Goal: Transaction & Acquisition: Purchase product/service

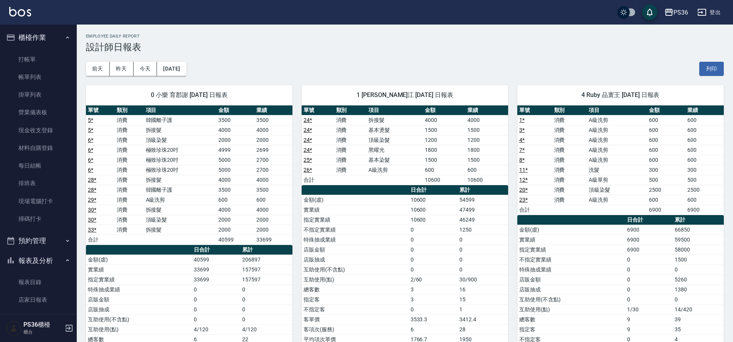
scroll to position [307, 0]
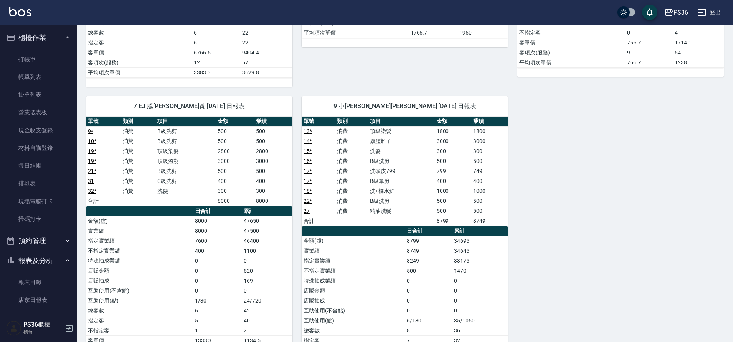
click at [606, 309] on div "0 [GEOGRAPHIC_DATA]謝 [DATE] 日報表 單號 類別 項目 金額 業績 5 * 消費 韓國離子護 3500 3500 5 * 消費 拆接…" at bounding box center [400, 82] width 647 height 626
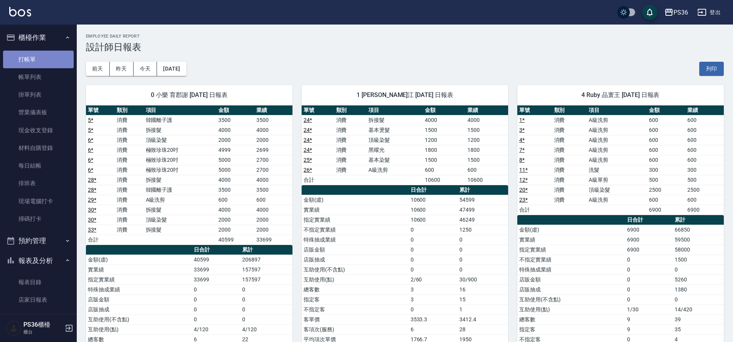
click at [38, 54] on link "打帳單" at bounding box center [38, 60] width 71 height 18
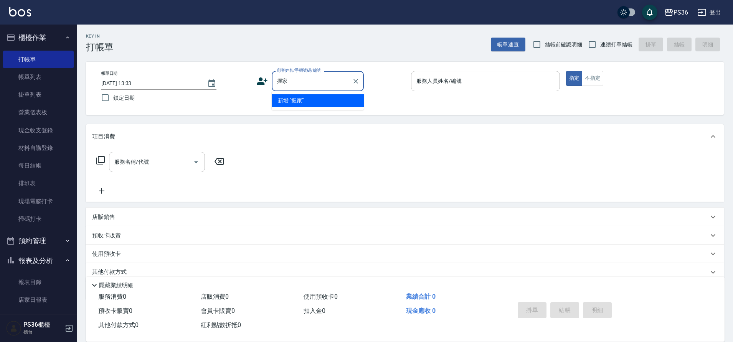
type input "握"
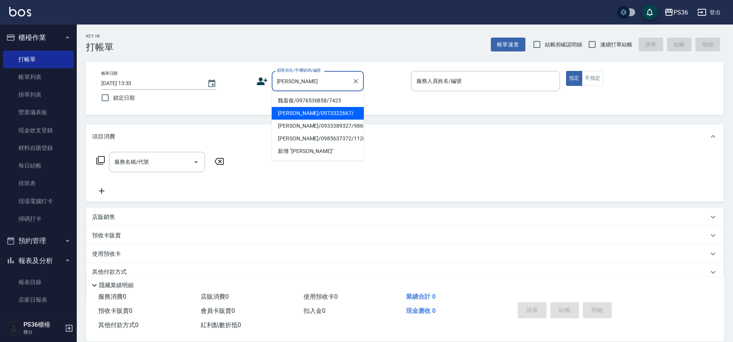
click at [301, 113] on li "[PERSON_NAME]/0973322667/" at bounding box center [318, 113] width 92 height 13
type input "[PERSON_NAME]/0973322667/"
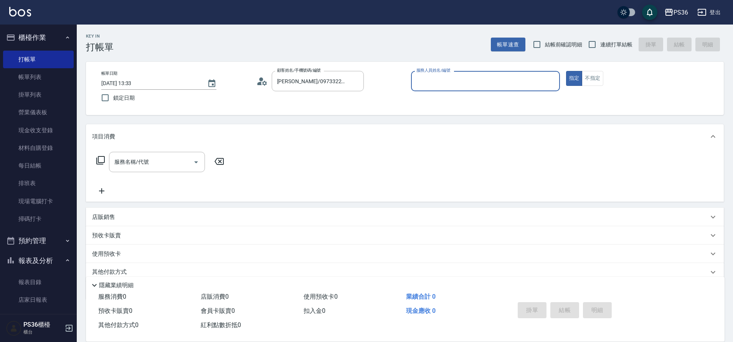
type input "EJ-7"
click at [161, 166] on input "服務名稱/代號" at bounding box center [151, 161] width 78 height 13
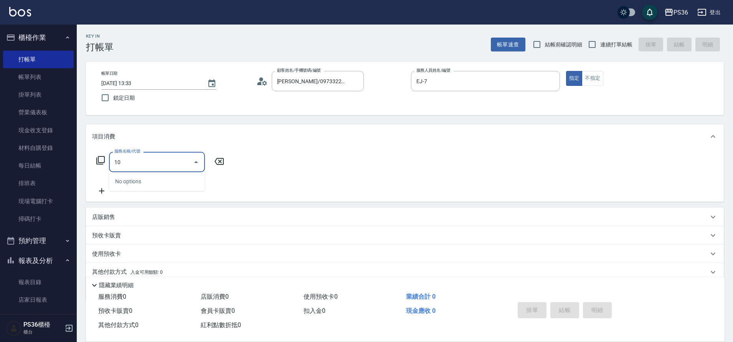
type input "103"
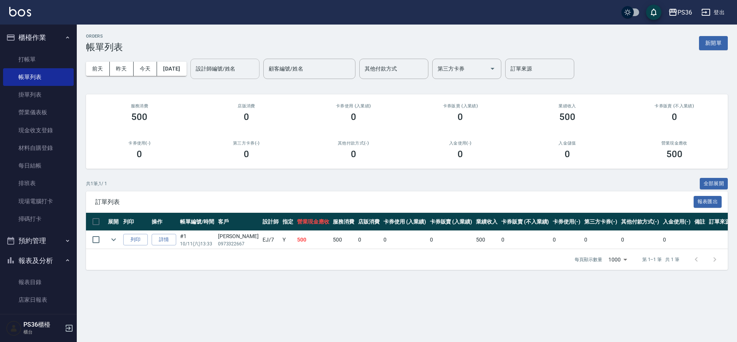
click at [237, 73] on input "設計師編號/姓名" at bounding box center [225, 68] width 62 height 13
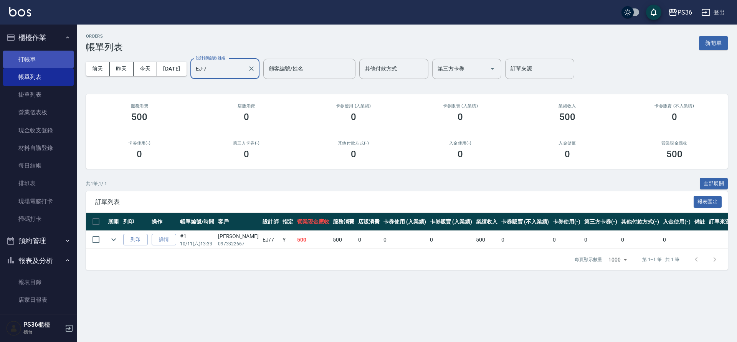
type input "EJ-7"
click at [34, 59] on link "打帳單" at bounding box center [38, 60] width 71 height 18
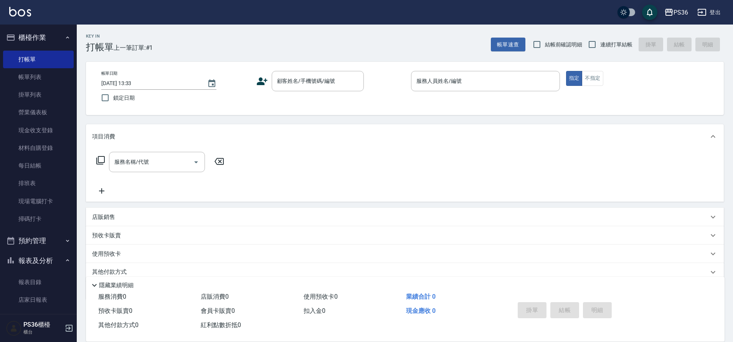
click at [303, 123] on div "Key In 打帳單 上一筆訂單:#1 帳單速查 結帳前確認明細 連續打單結帳 掛單 結帳 明細 帳單日期 [DATE] 13:33 鎖定日期 顧客姓名/手機…" at bounding box center [405, 199] width 656 height 349
click at [305, 77] on div "顧客姓名/手機號碼/編號 顧客姓名/手機號碼/編號" at bounding box center [318, 81] width 92 height 20
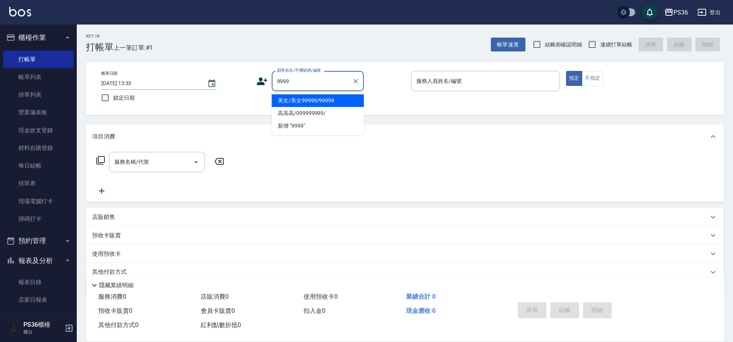
click at [292, 99] on ul "美女/美女99999/99999 高高高/099999999/ 新增 "9999"" at bounding box center [318, 113] width 92 height 44
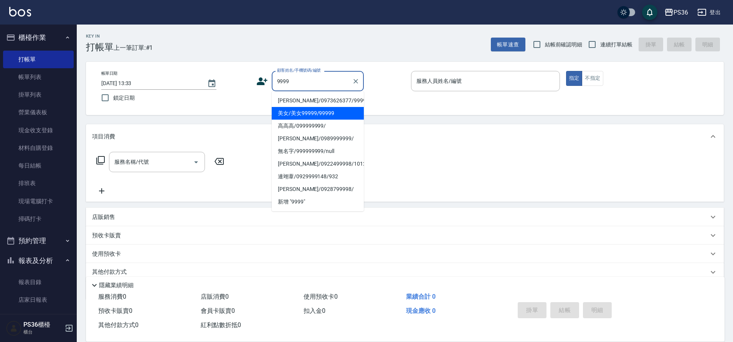
click at [293, 109] on li "美女/美女99999/99999" at bounding box center [318, 113] width 92 height 13
type input "美女/美女99999/99999"
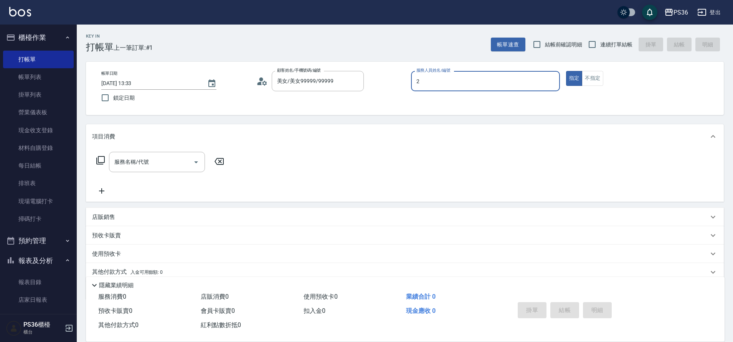
type input "Miya-2"
type button "true"
click at [590, 78] on button "不指定" at bounding box center [592, 78] width 21 height 15
click at [160, 172] on div "服務名稱/代號" at bounding box center [157, 162] width 96 height 20
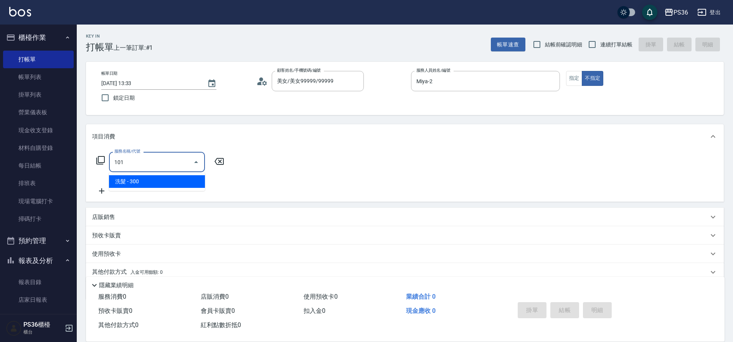
click at [160, 173] on ul "洗髮 - 300" at bounding box center [157, 181] width 96 height 19
click at [146, 180] on span "洗髮 - 300" at bounding box center [157, 181] width 96 height 13
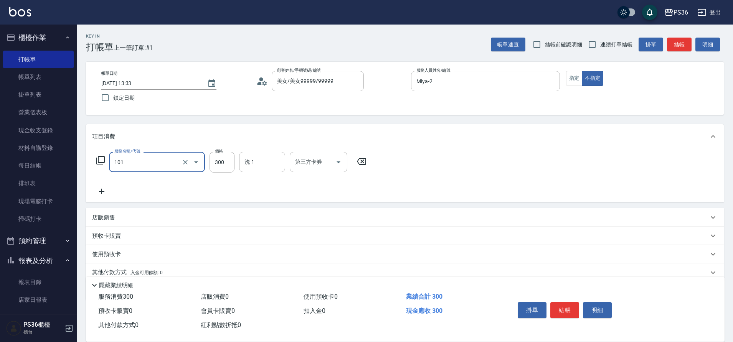
click at [162, 170] on div "101 服務名稱/代號" at bounding box center [157, 162] width 96 height 20
type input "洗髮(101)"
type input "500"
click at [563, 309] on button "結帳" at bounding box center [564, 310] width 29 height 16
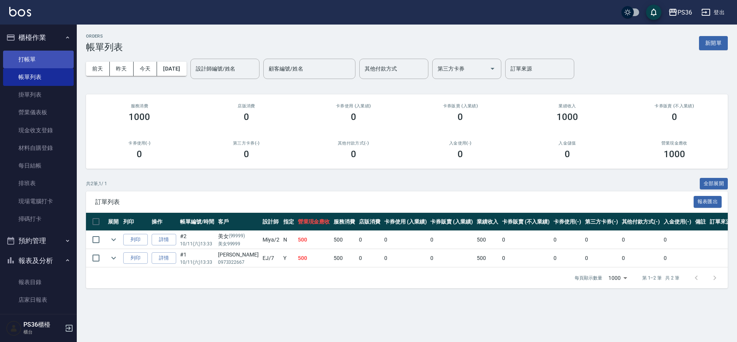
click at [30, 61] on link "打帳單" at bounding box center [38, 60] width 71 height 18
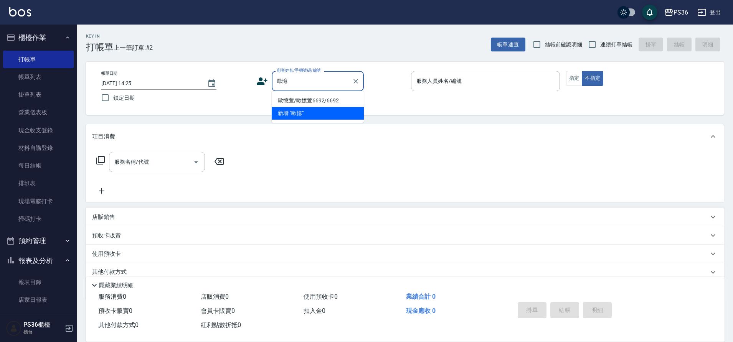
click at [304, 102] on li "歐憶萱/歐憶萱6692/6692" at bounding box center [318, 100] width 92 height 13
type input "歐憶萱/歐憶萱6692/6692"
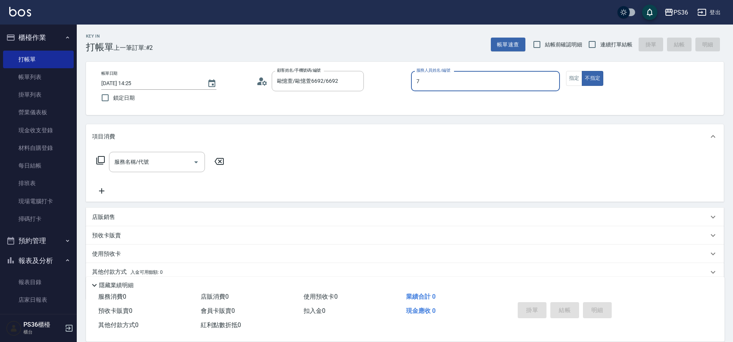
type input "7"
type button "false"
type input "EJ-7"
click at [571, 79] on button "指定" at bounding box center [574, 78] width 17 height 15
click at [164, 158] on input "服務名稱/代號" at bounding box center [151, 161] width 78 height 13
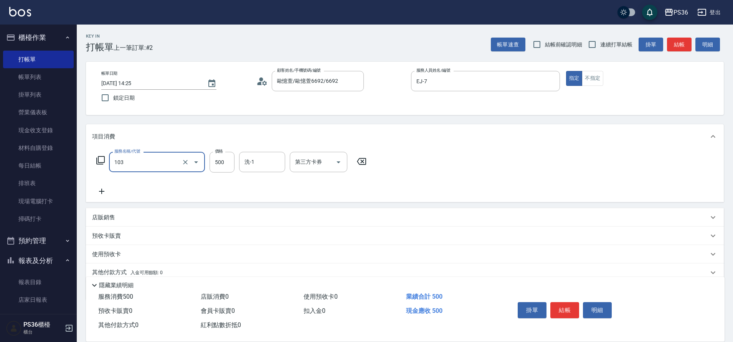
type input "B級洗剪(103)"
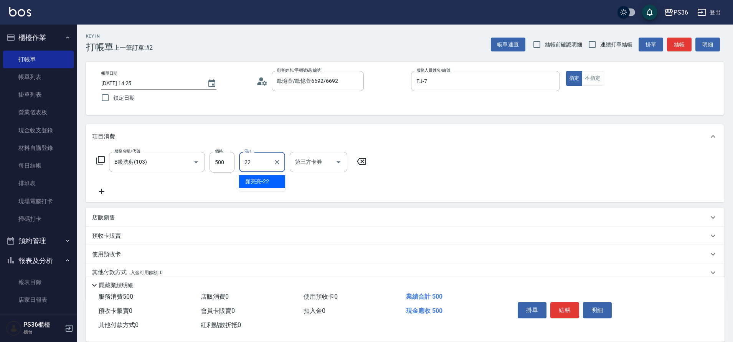
type input "顏亮亮-22"
click at [557, 304] on button "結帳" at bounding box center [564, 310] width 29 height 16
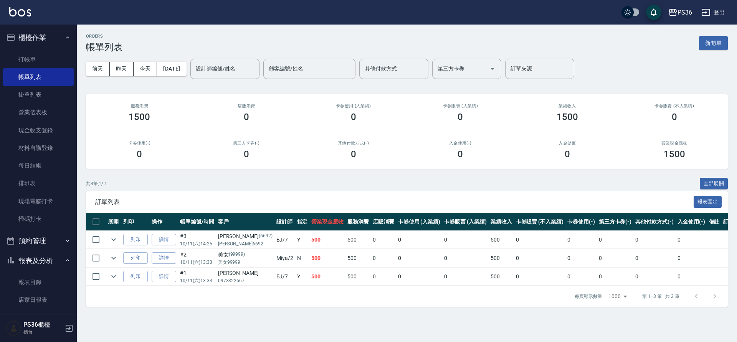
click at [616, 141] on div "入金儲值 0" at bounding box center [567, 150] width 107 height 37
click at [38, 57] on link "打帳單" at bounding box center [38, 60] width 71 height 18
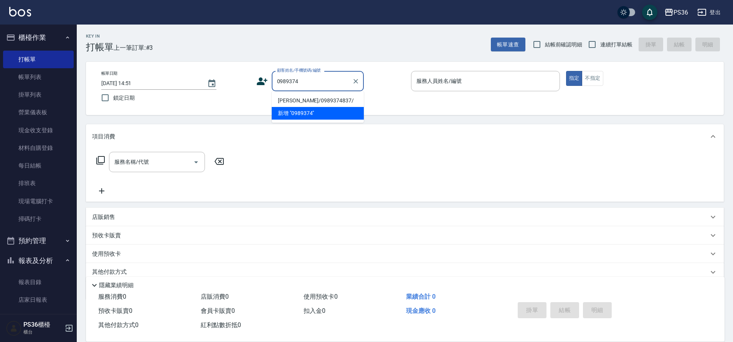
click at [315, 103] on li "[PERSON_NAME]/0989374837/" at bounding box center [318, 100] width 92 height 13
type input "[PERSON_NAME]/0989374837/"
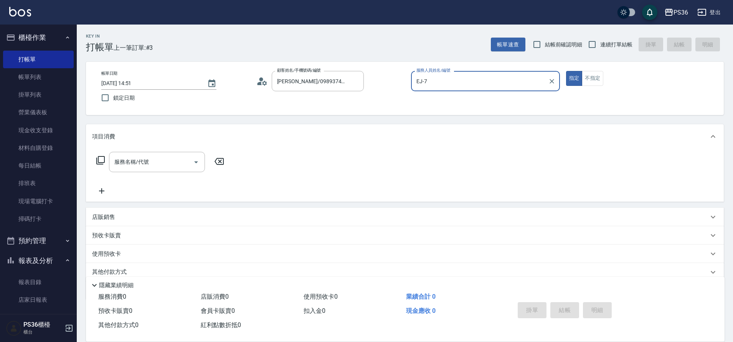
type input "EJ-7"
click at [142, 160] on div "服務名稱/代號 服務名稱/代號" at bounding box center [157, 162] width 96 height 20
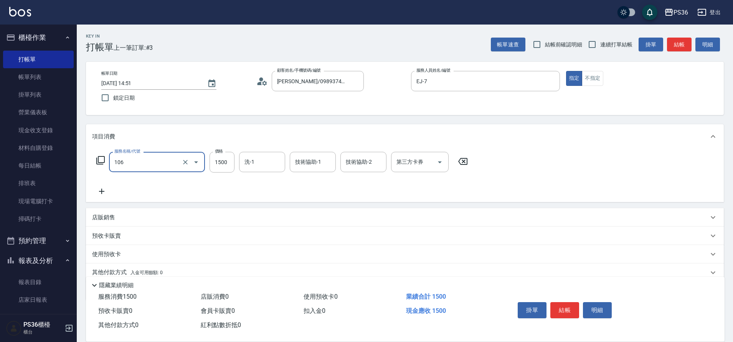
type input "頂級染髮(106)"
type input "2800"
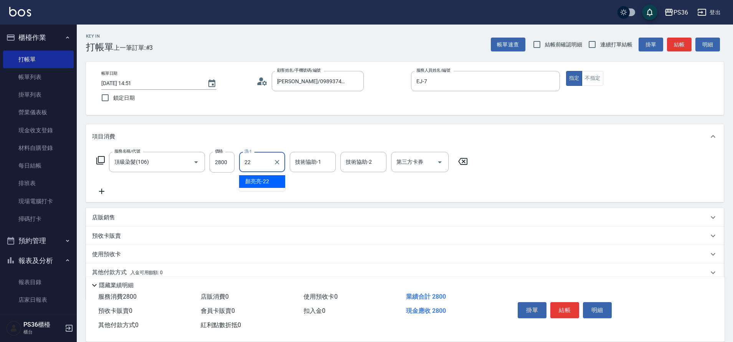
type input "顏亮亮-22"
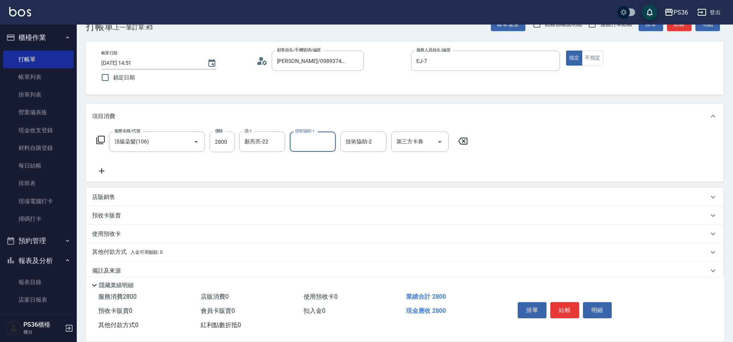
scroll to position [32, 0]
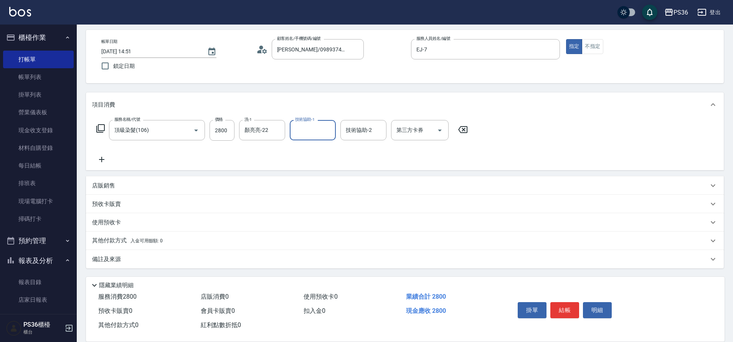
click at [127, 246] on div "其他付款方式 入金可用餘額: 0" at bounding box center [405, 241] width 638 height 18
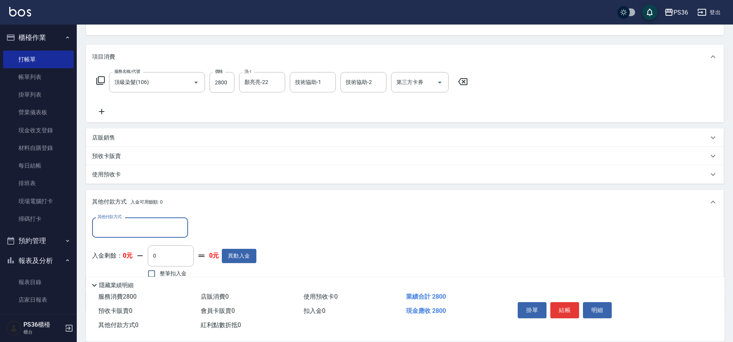
scroll to position [122, 0]
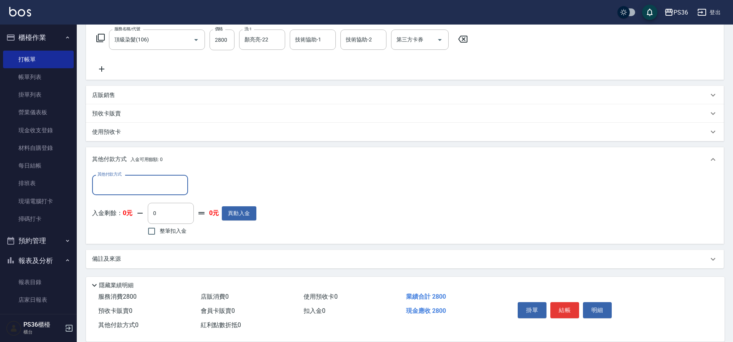
click at [123, 182] on input "其他付款方式" at bounding box center [140, 184] width 89 height 13
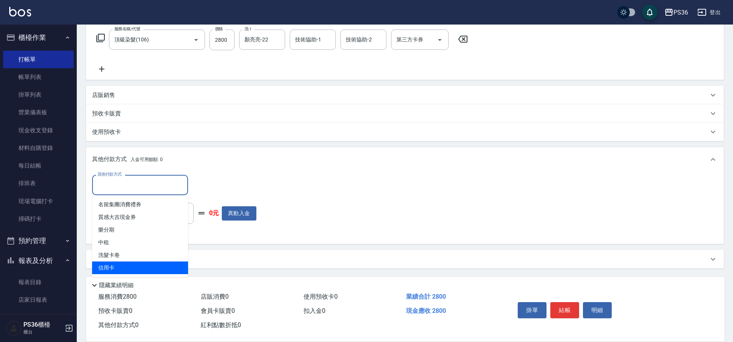
click at [133, 268] on span "信用卡" at bounding box center [140, 268] width 96 height 13
type input "信用卡"
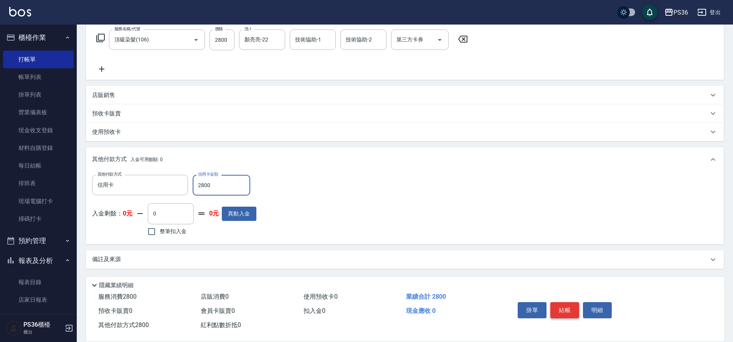
type input "2800"
click at [564, 309] on button "結帳" at bounding box center [564, 310] width 29 height 16
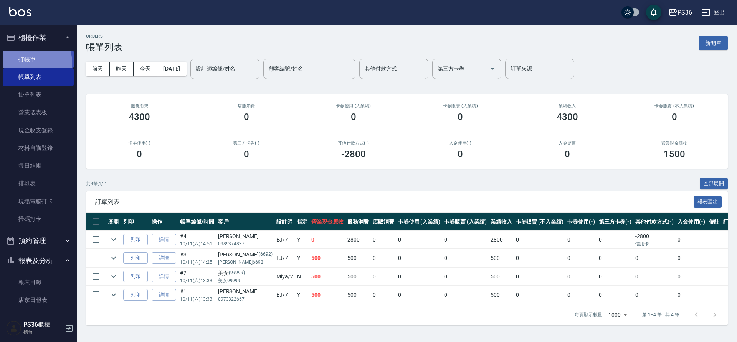
click at [28, 63] on link "打帳單" at bounding box center [38, 60] width 71 height 18
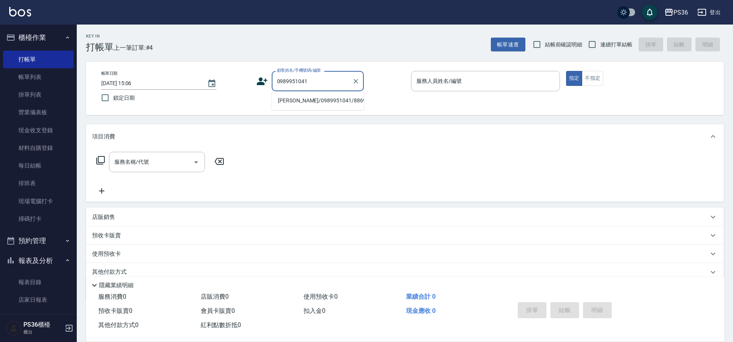
click at [317, 104] on li "[PERSON_NAME]/0989951041/8869" at bounding box center [318, 100] width 92 height 13
type input "[PERSON_NAME]/0989951041/8869"
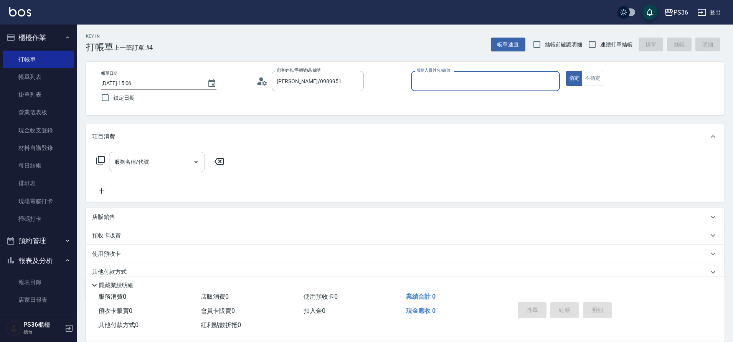
type input "小樂-0"
click at [101, 161] on icon at bounding box center [100, 160] width 9 height 9
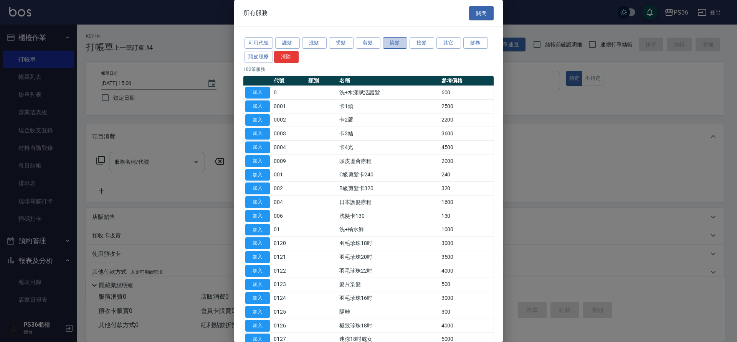
click at [388, 44] on button "染髮" at bounding box center [395, 43] width 25 height 12
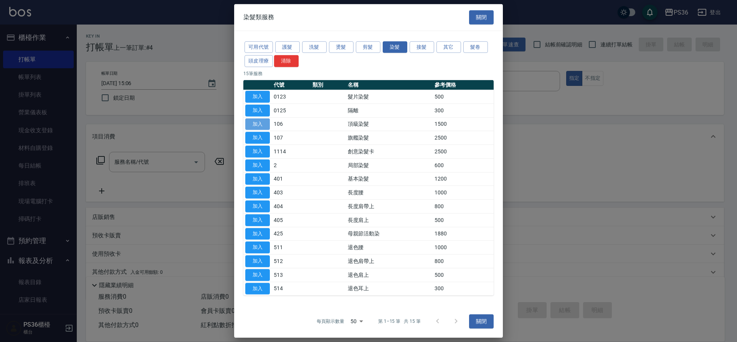
click at [249, 120] on button "加入" at bounding box center [257, 124] width 25 height 12
type input "頂級染髮(106)"
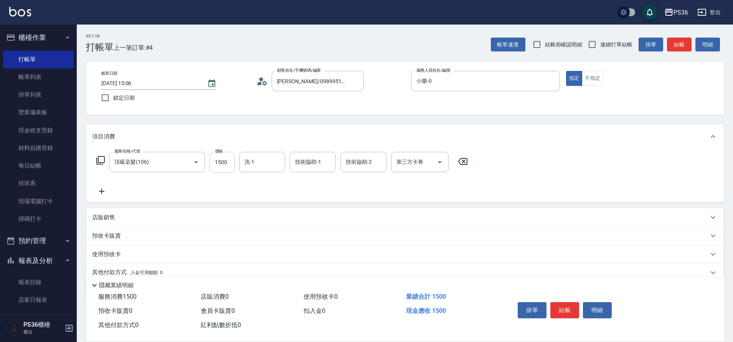
click at [225, 157] on input "1500" at bounding box center [222, 162] width 25 height 21
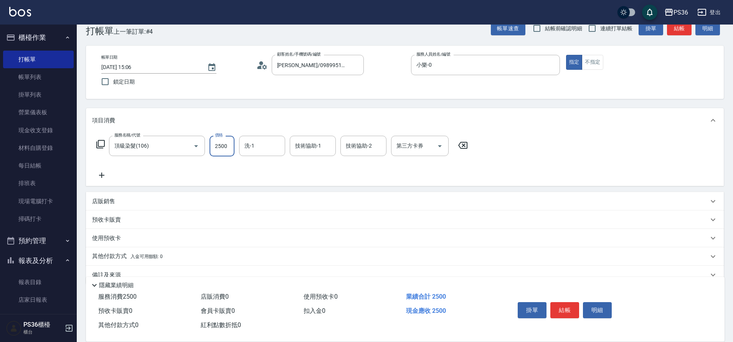
scroll to position [32, 0]
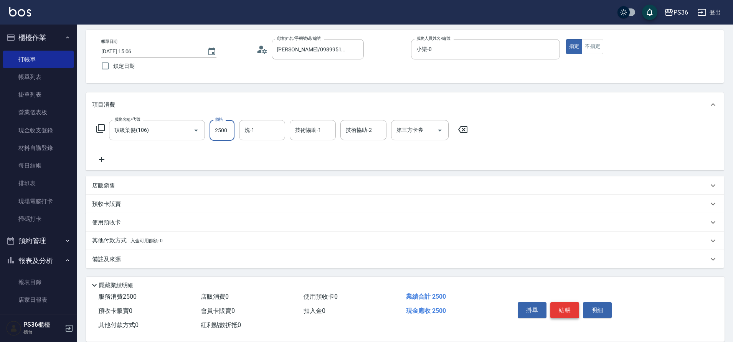
type input "2500"
click at [568, 311] on button "結帳" at bounding box center [564, 310] width 29 height 16
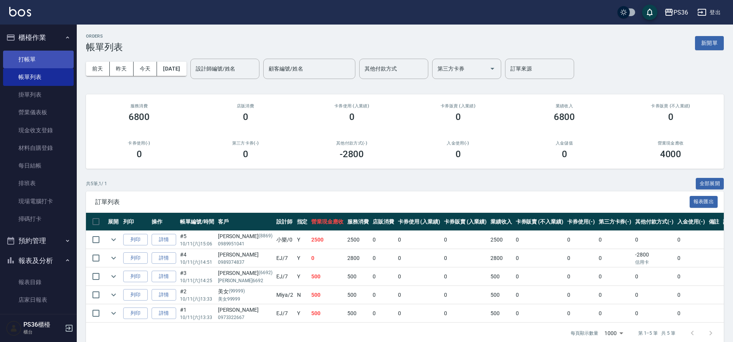
click at [22, 54] on link "打帳單" at bounding box center [38, 60] width 71 height 18
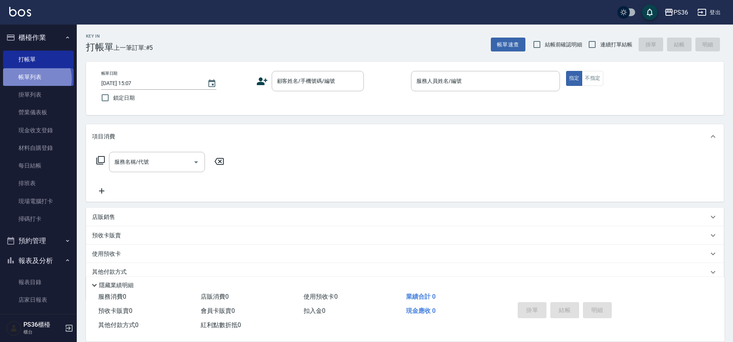
click at [35, 79] on link "帳單列表" at bounding box center [38, 77] width 71 height 18
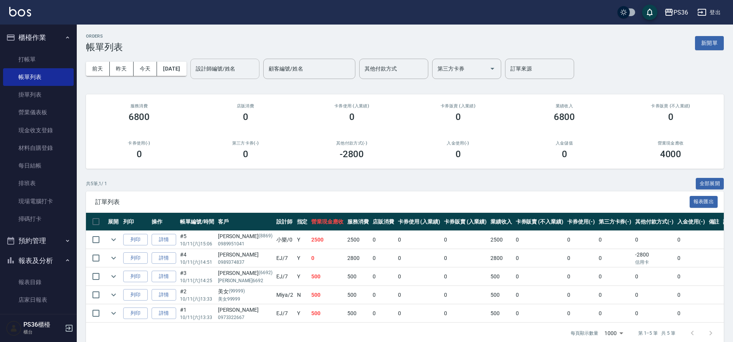
click at [221, 66] on input "設計師編號/姓名" at bounding box center [225, 68] width 62 height 13
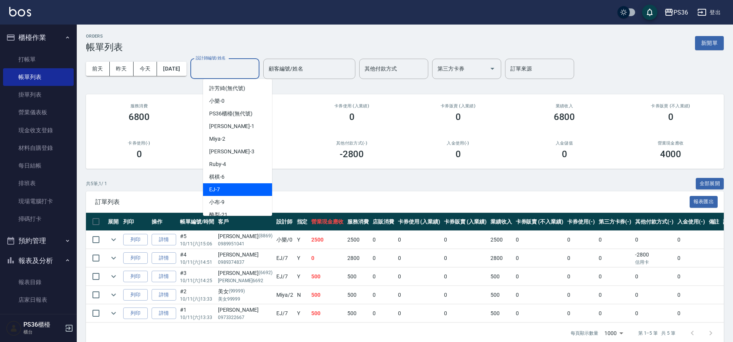
click at [216, 187] on span "EJ -7" at bounding box center [214, 190] width 11 height 8
type input "EJ-7"
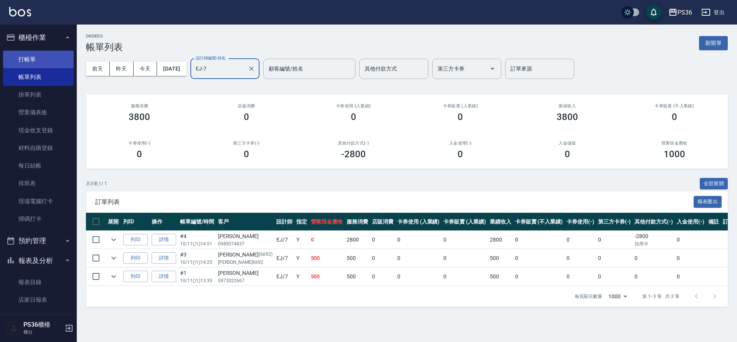
click at [25, 62] on link "打帳單" at bounding box center [38, 60] width 71 height 18
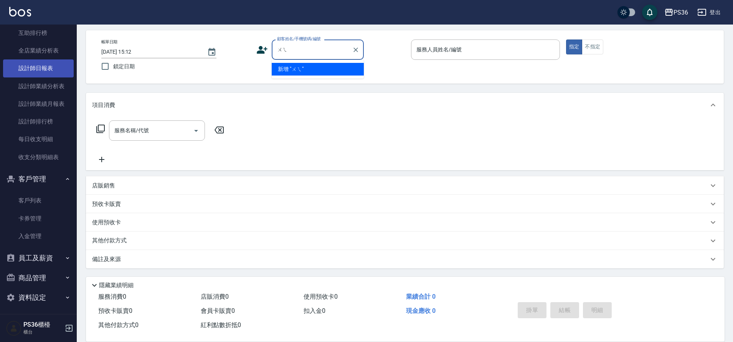
scroll to position [305, 0]
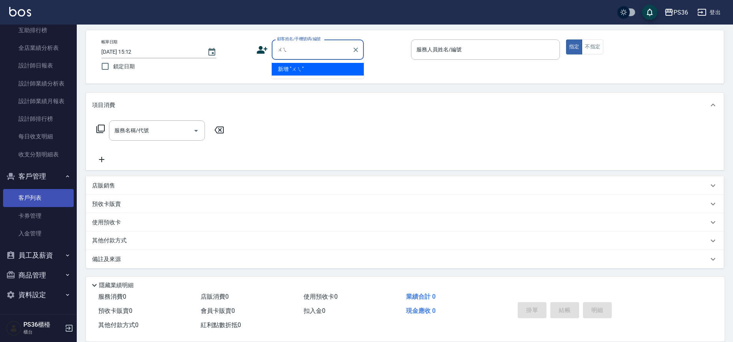
type input "ㄨㄟ"
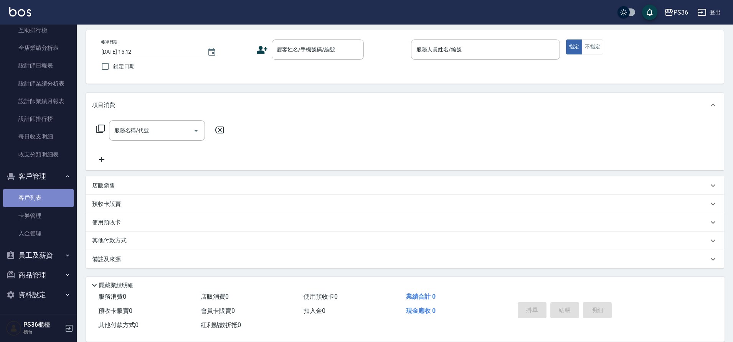
click at [46, 200] on link "客戶列表" at bounding box center [38, 198] width 71 height 18
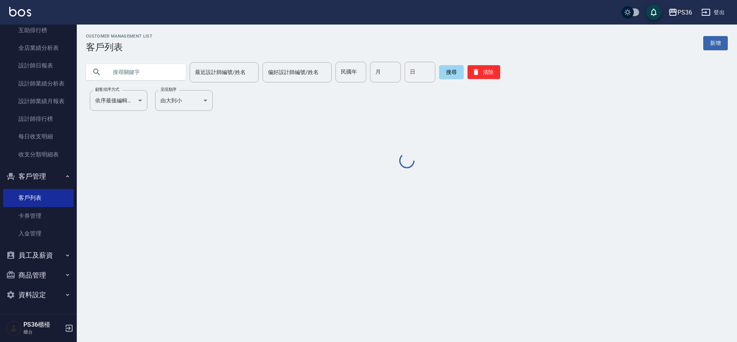
click at [139, 73] on input "text" at bounding box center [143, 72] width 72 height 21
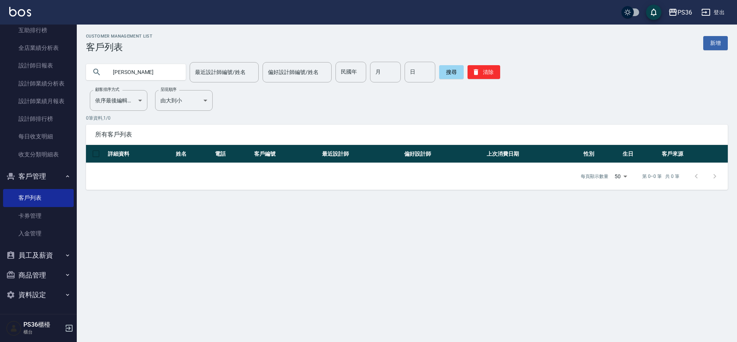
type input "[PERSON_NAME]"
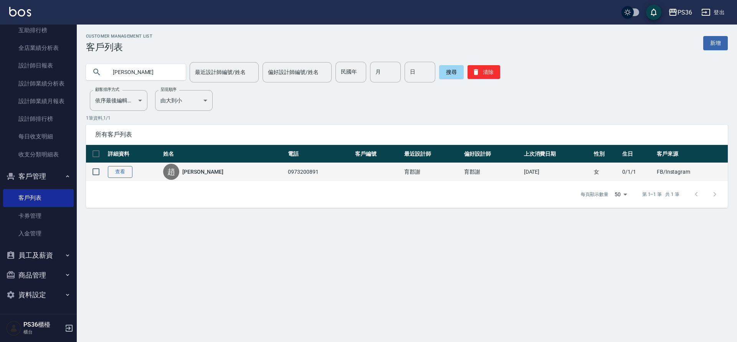
click at [130, 176] on link "查看" at bounding box center [120, 172] width 25 height 12
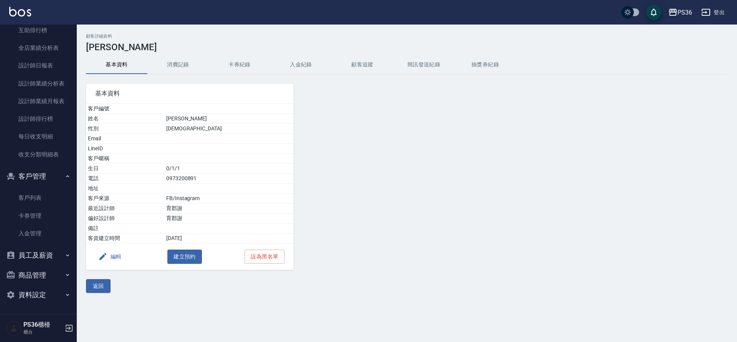
click at [193, 69] on button "消費記錄" at bounding box center [177, 65] width 61 height 18
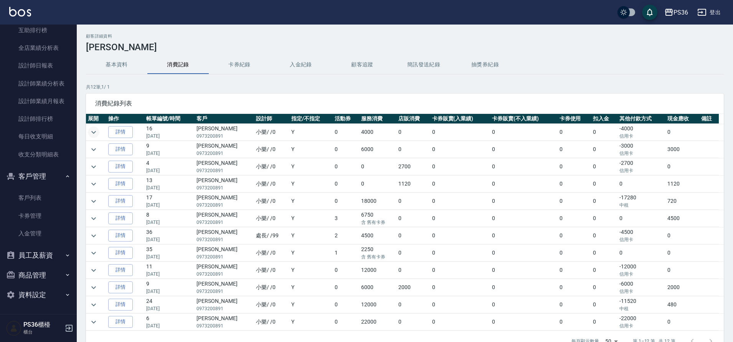
click at [92, 131] on icon "expand row" at bounding box center [93, 132] width 9 height 9
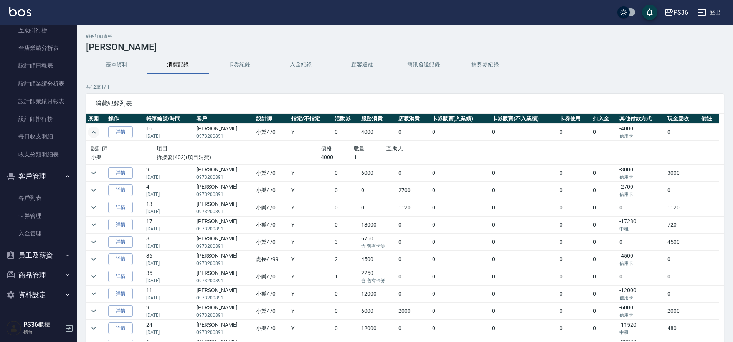
click at [92, 131] on icon "expand row" at bounding box center [93, 132] width 9 height 9
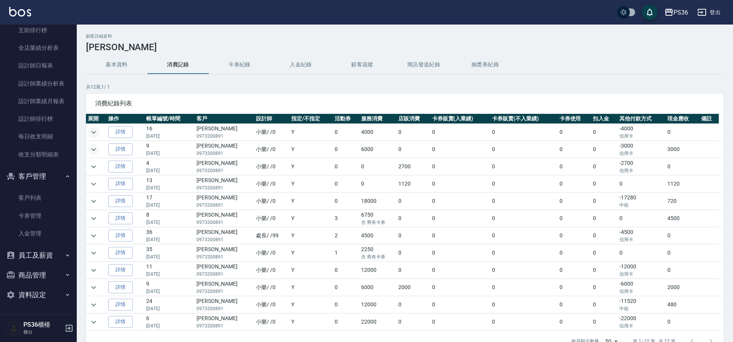
click at [92, 147] on icon "expand row" at bounding box center [93, 149] width 9 height 9
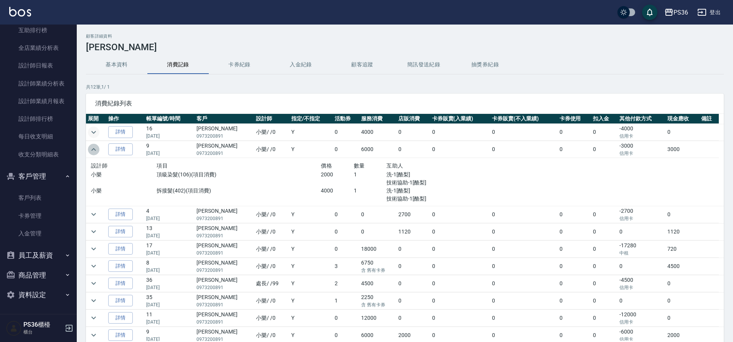
click at [92, 148] on icon "expand row" at bounding box center [93, 149] width 9 height 9
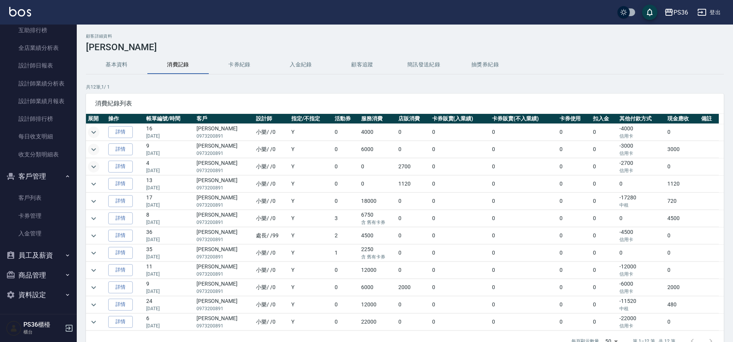
click at [94, 166] on icon "expand row" at bounding box center [93, 166] width 9 height 9
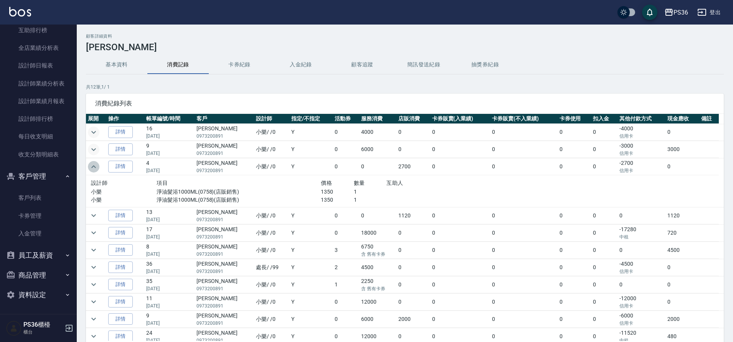
click at [94, 166] on icon "expand row" at bounding box center [93, 166] width 5 height 3
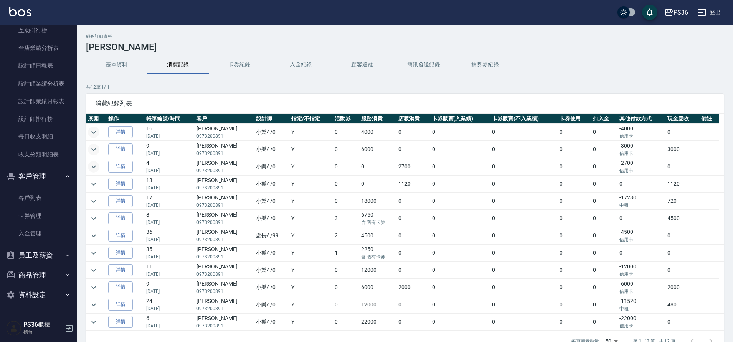
click at [101, 203] on td at bounding box center [96, 201] width 20 height 17
click at [96, 200] on icon "expand row" at bounding box center [93, 201] width 9 height 9
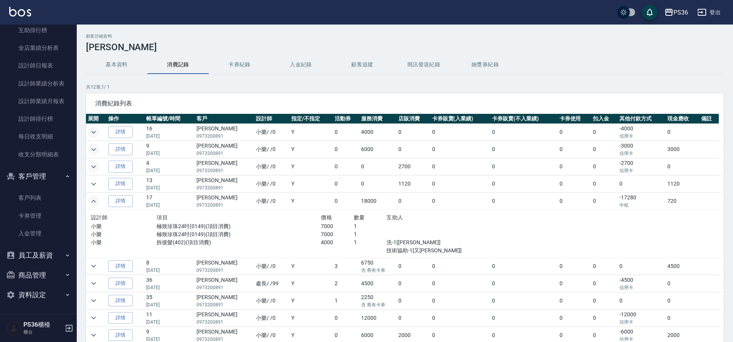
click at [96, 200] on icon "expand row" at bounding box center [93, 201] width 9 height 9
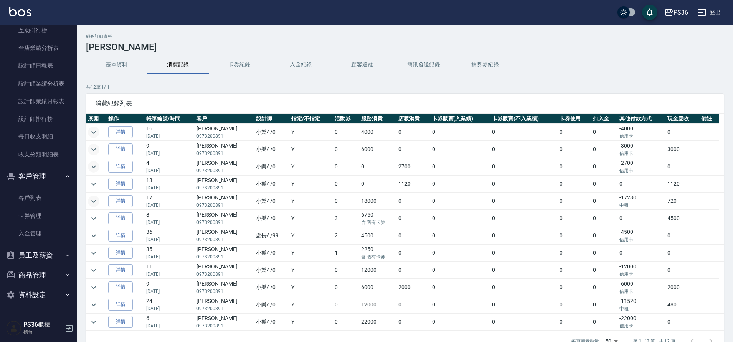
scroll to position [38, 0]
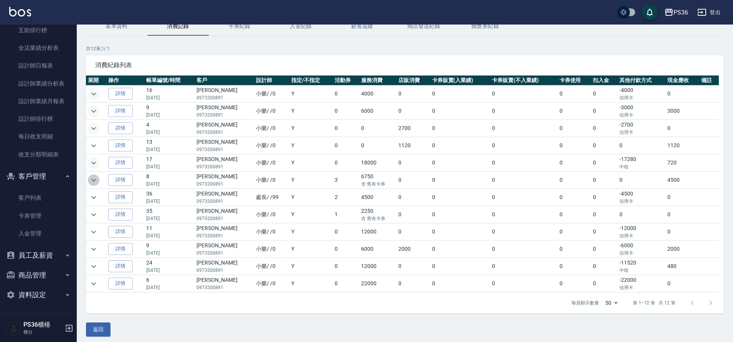
click at [94, 180] on icon "expand row" at bounding box center [93, 180] width 5 height 3
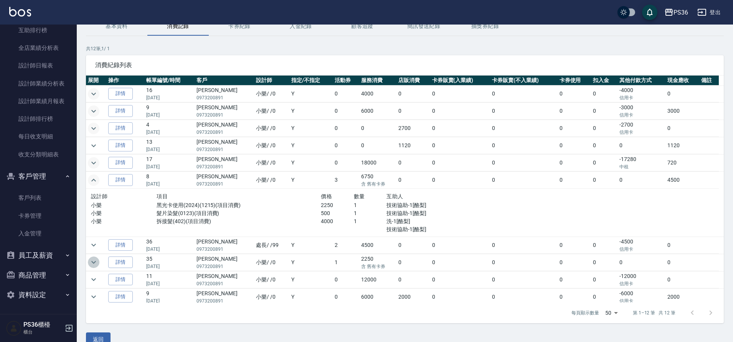
click at [91, 262] on icon "expand row" at bounding box center [93, 262] width 9 height 9
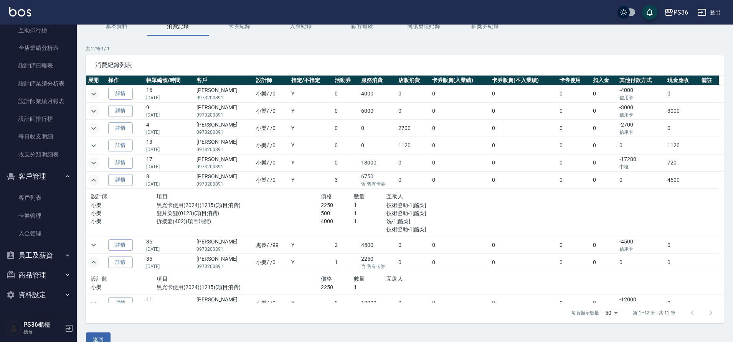
click at [91, 262] on icon "expand row" at bounding box center [93, 262] width 9 height 9
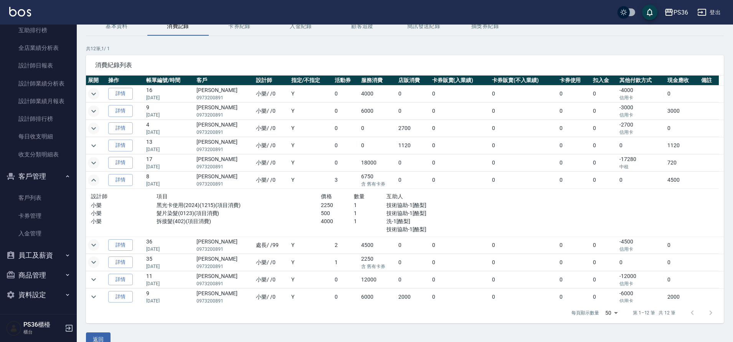
click at [91, 248] on icon "expand row" at bounding box center [93, 245] width 9 height 9
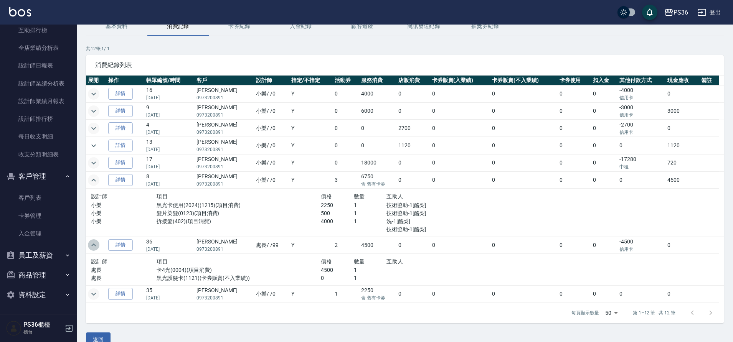
click at [91, 248] on icon "expand row" at bounding box center [93, 245] width 9 height 9
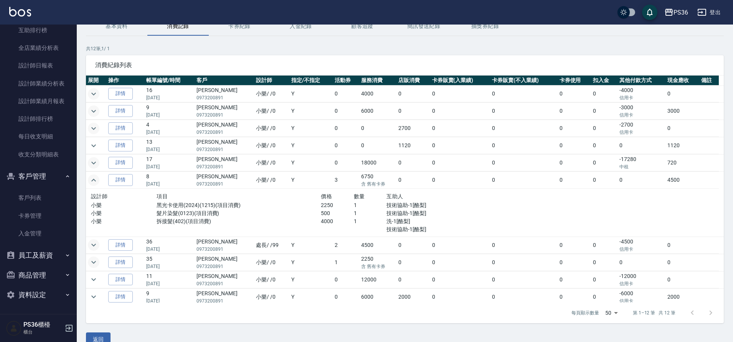
click at [92, 259] on icon "expand row" at bounding box center [93, 262] width 9 height 9
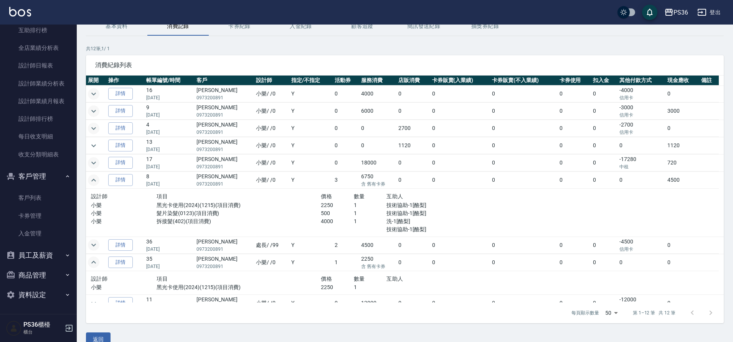
click at [92, 259] on icon "expand row" at bounding box center [93, 262] width 9 height 9
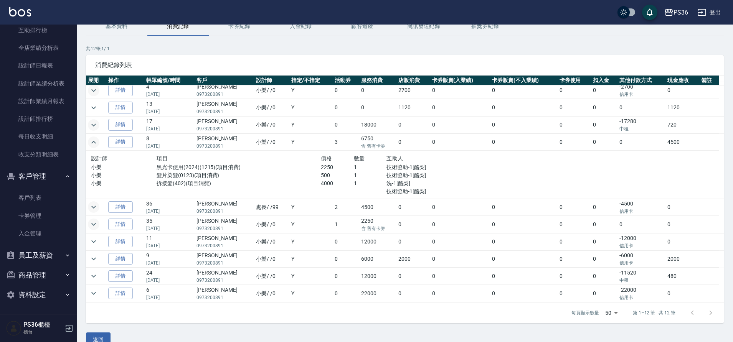
scroll to position [52, 0]
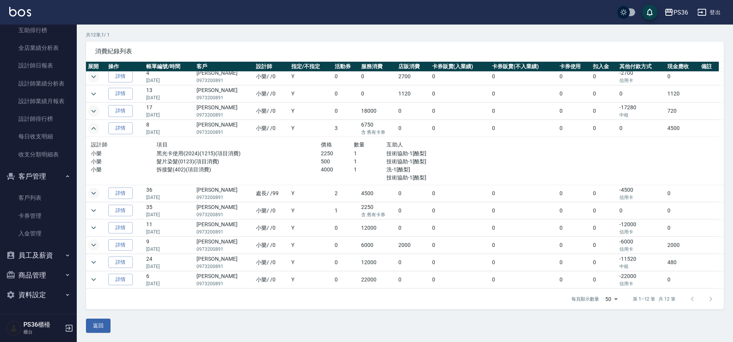
click at [96, 246] on icon "expand row" at bounding box center [93, 245] width 9 height 9
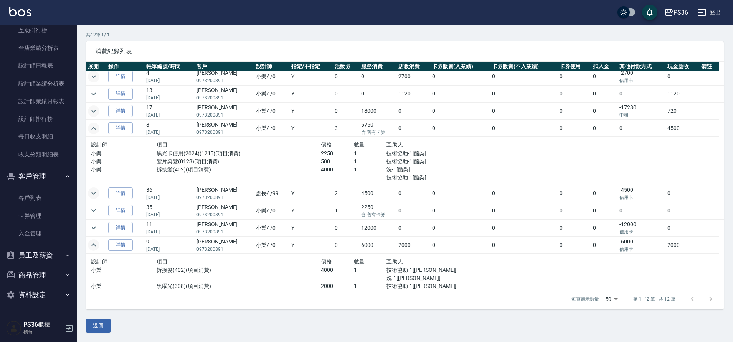
click at [96, 246] on icon "expand row" at bounding box center [93, 245] width 9 height 9
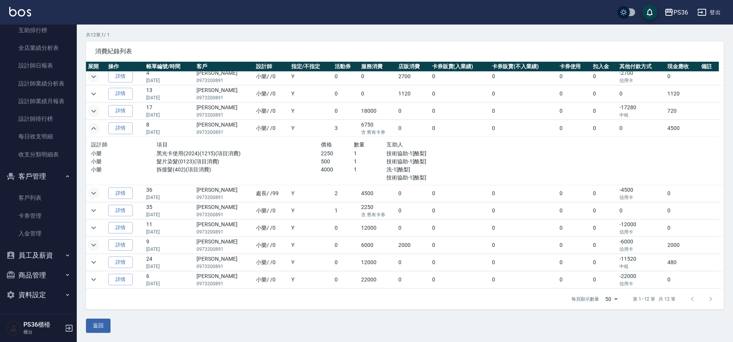
click at [91, 193] on icon "expand row" at bounding box center [93, 193] width 9 height 9
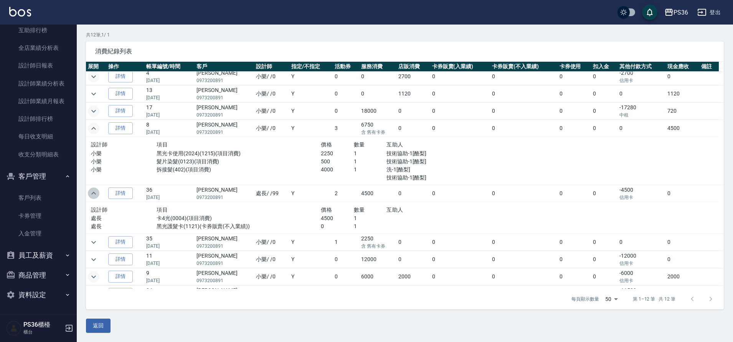
click at [91, 193] on icon "expand row" at bounding box center [93, 193] width 9 height 9
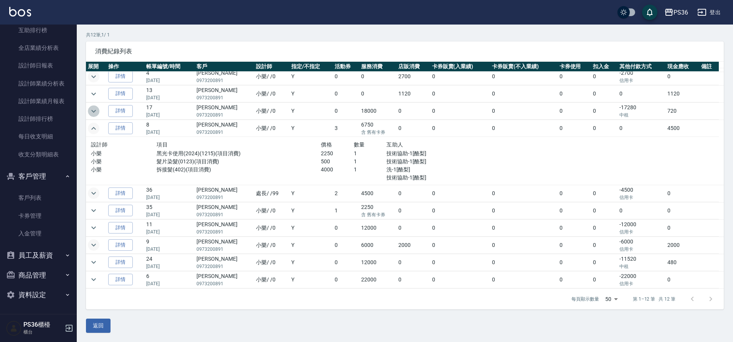
click at [94, 111] on icon "expand row" at bounding box center [93, 111] width 9 height 9
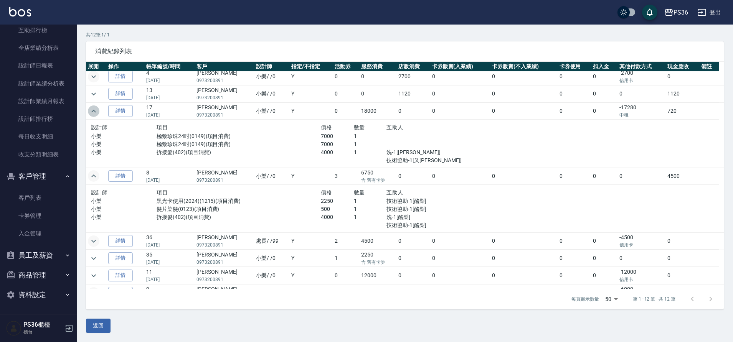
click at [94, 111] on icon "expand row" at bounding box center [93, 111] width 5 height 3
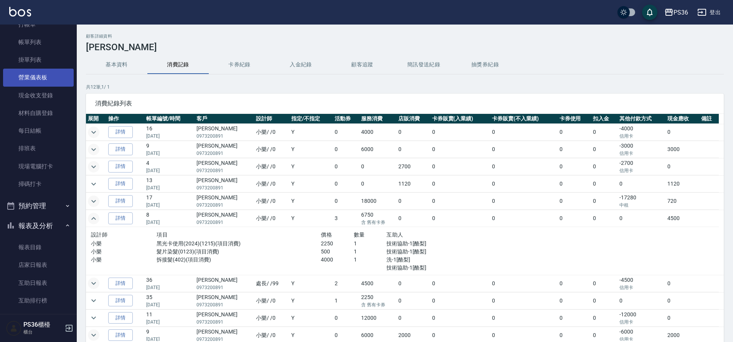
scroll to position [0, 0]
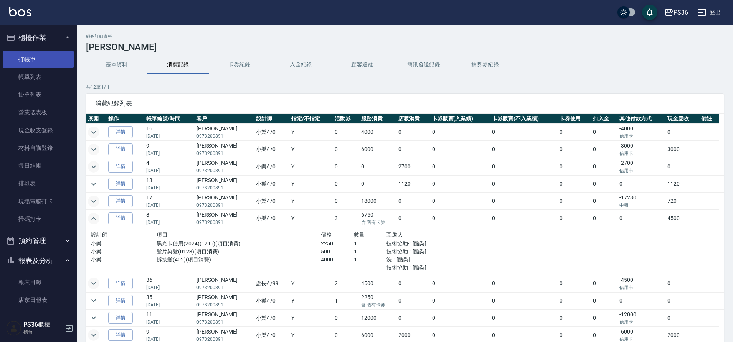
click at [30, 65] on link "打帳單" at bounding box center [38, 60] width 71 height 18
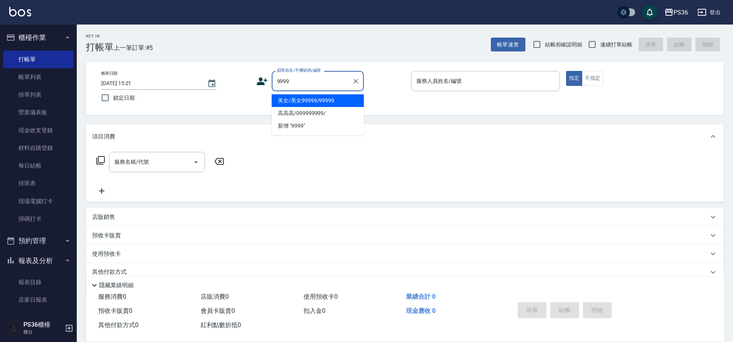
click at [294, 103] on li "美女/美女99999/99999" at bounding box center [318, 100] width 92 height 13
type input "美女/美女99999/99999"
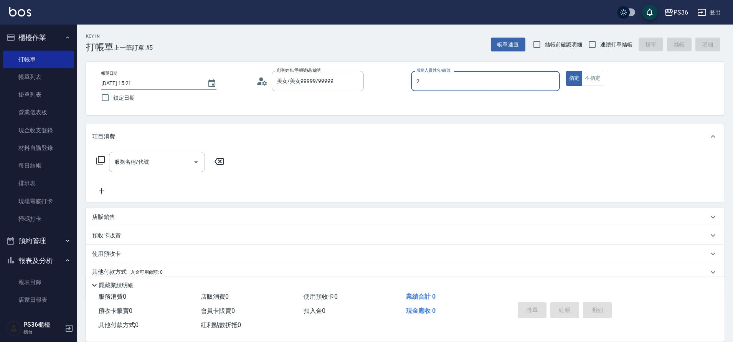
type input "Miya-2"
type button "true"
click at [574, 84] on button "指定" at bounding box center [574, 78] width 17 height 15
click at [136, 160] on div "服務名稱/代號 服務名稱/代號" at bounding box center [157, 162] width 96 height 20
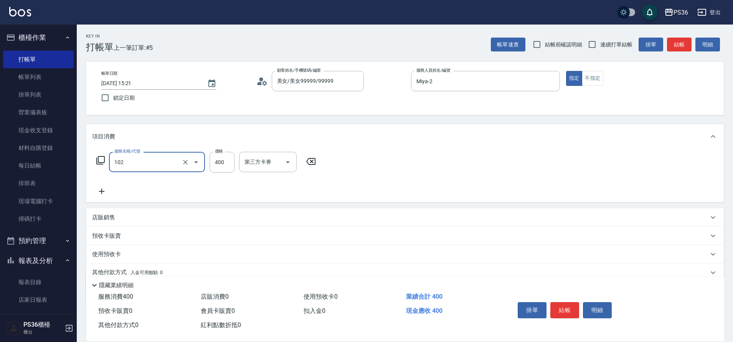
type input "精油洗髮(102)"
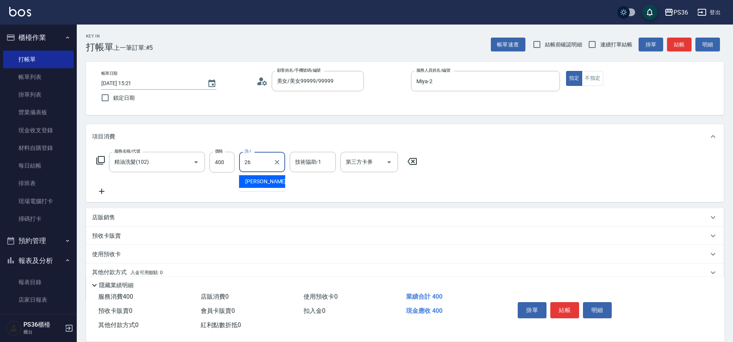
type input "小佳-26"
click at [304, 168] on input "技術協助-1" at bounding box center [312, 161] width 39 height 13
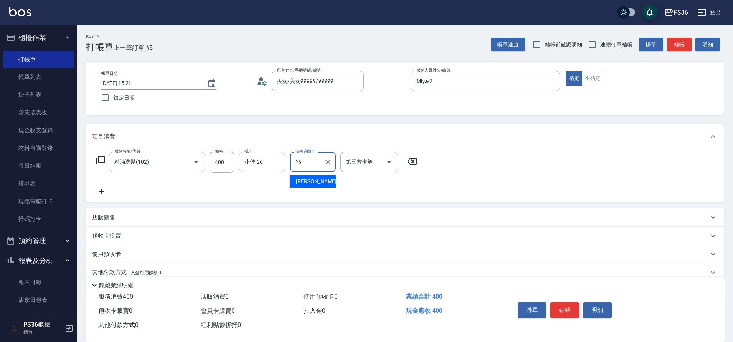
type input "小佳-26"
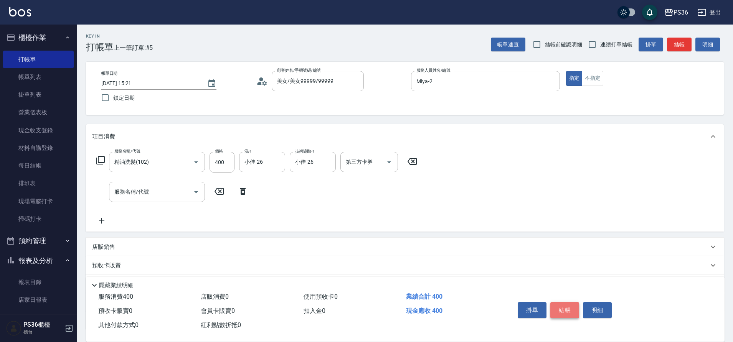
click at [557, 302] on button "結帳" at bounding box center [564, 310] width 29 height 16
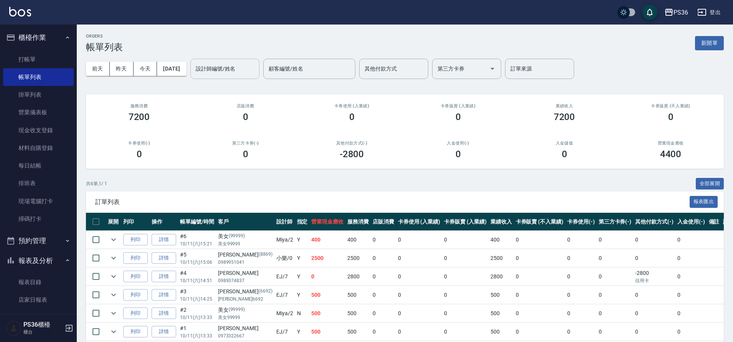
click at [239, 60] on div "設計師編號/姓名" at bounding box center [224, 69] width 69 height 20
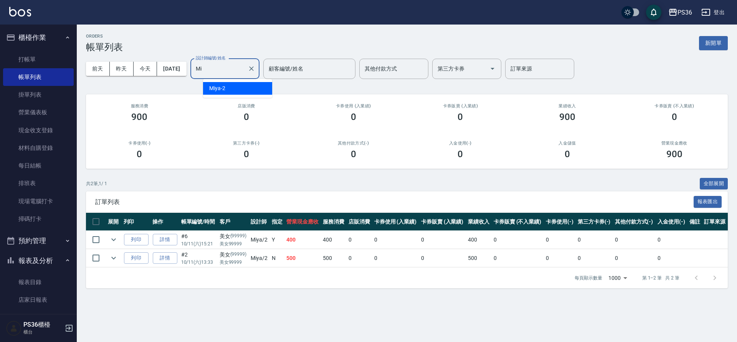
type input "M"
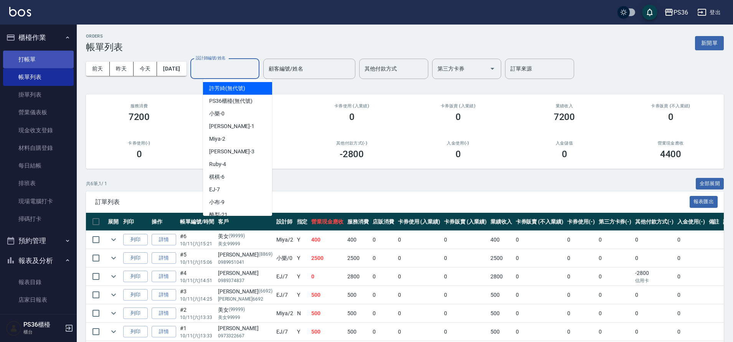
click at [29, 58] on link "打帳單" at bounding box center [38, 60] width 71 height 18
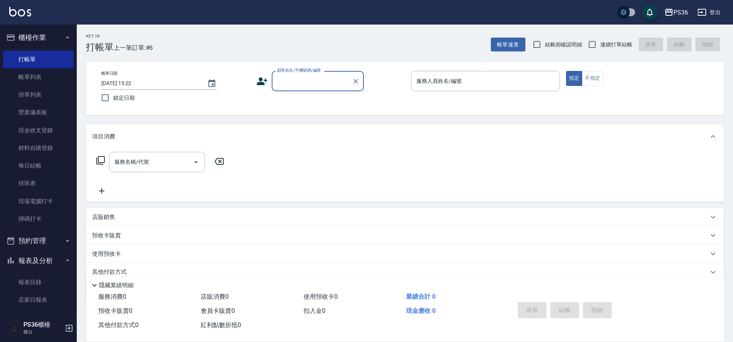
click at [288, 78] on input "顧客姓名/手機號碼/編號" at bounding box center [312, 80] width 74 height 13
click at [335, 97] on li "[PERSON_NAME]/0929183949/" at bounding box center [318, 100] width 92 height 13
type input "[PERSON_NAME]/0929183949/"
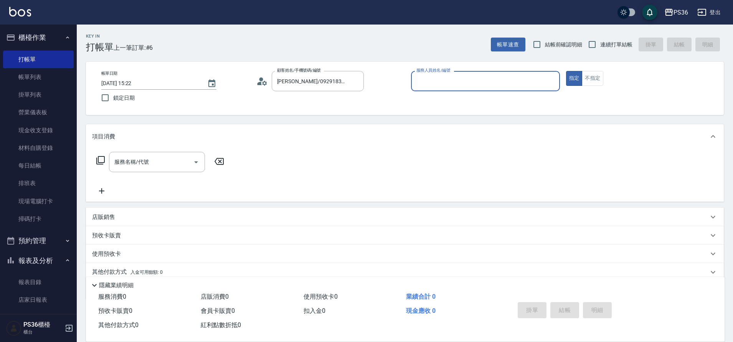
click at [427, 85] on input "服務人員姓名/編號" at bounding box center [485, 80] width 142 height 13
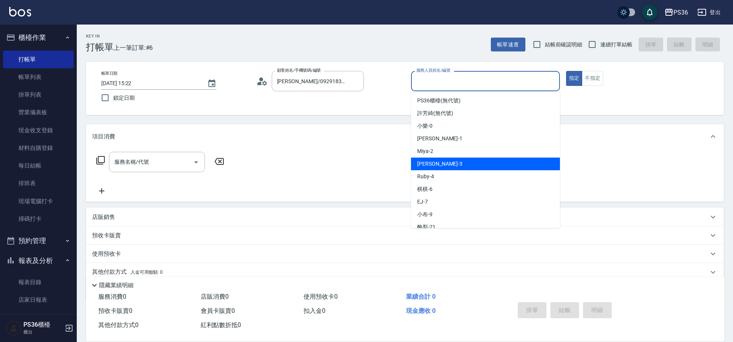
click at [429, 167] on span "Erika -3" at bounding box center [439, 164] width 45 height 8
type input "[PERSON_NAME]-3"
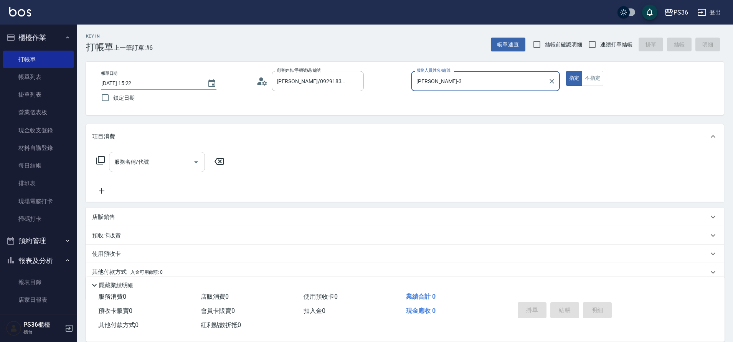
click at [155, 170] on div "服務名稱/代號" at bounding box center [157, 162] width 96 height 20
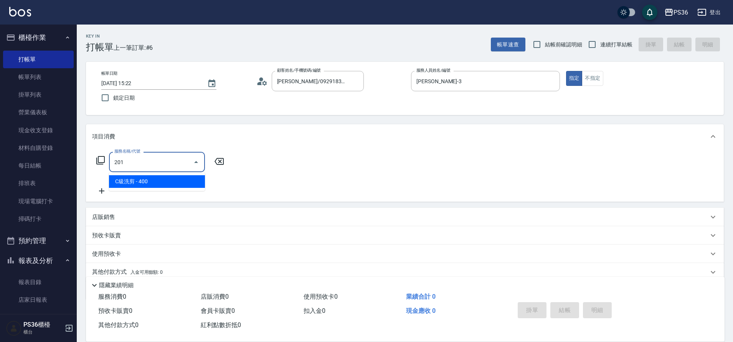
click at [172, 185] on span "C級洗剪 - 400" at bounding box center [157, 181] width 96 height 13
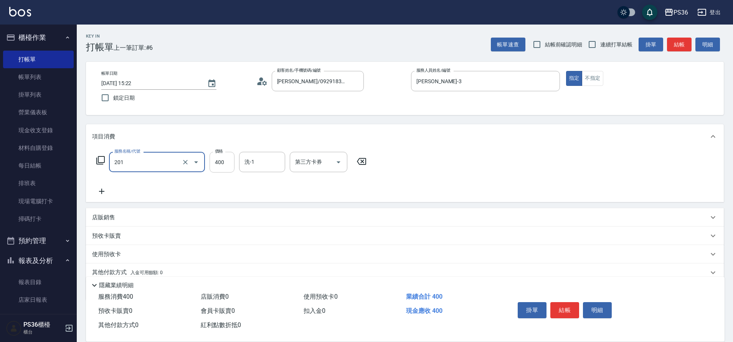
type input "C級洗剪(201)"
click at [214, 162] on input "400" at bounding box center [222, 162] width 25 height 21
type input "600"
click at [98, 160] on icon at bounding box center [100, 160] width 8 height 8
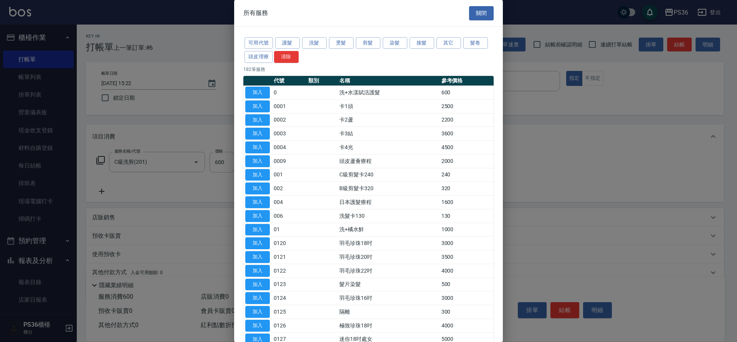
click at [92, 185] on div at bounding box center [368, 171] width 737 height 342
click at [109, 193] on div at bounding box center [368, 171] width 737 height 342
click at [342, 42] on button "燙髮" at bounding box center [341, 43] width 25 height 12
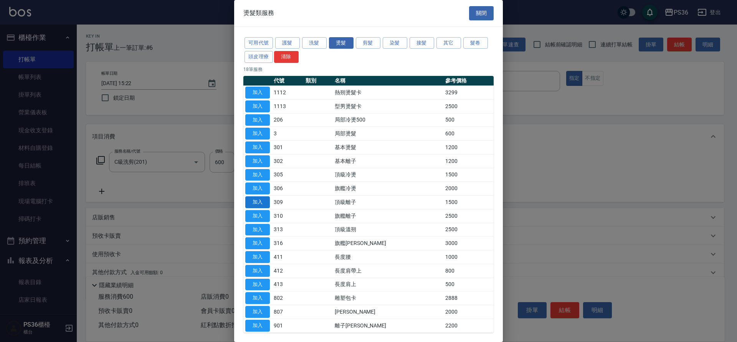
click at [265, 201] on button "加入" at bounding box center [257, 202] width 25 height 12
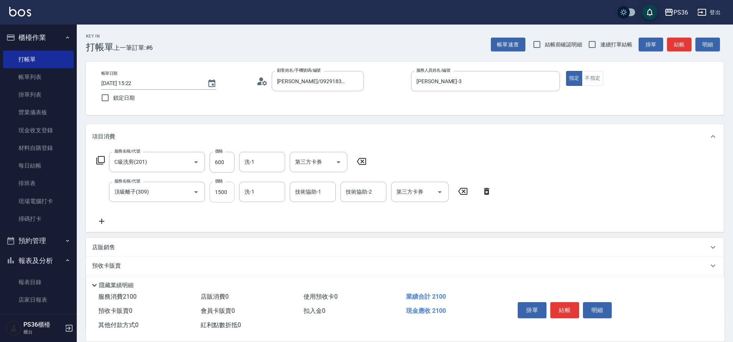
click at [228, 195] on input "1500" at bounding box center [222, 192] width 25 height 21
type input "2070"
click at [560, 309] on button "結帳" at bounding box center [564, 310] width 29 height 16
